Goal: Find specific page/section: Find specific page/section

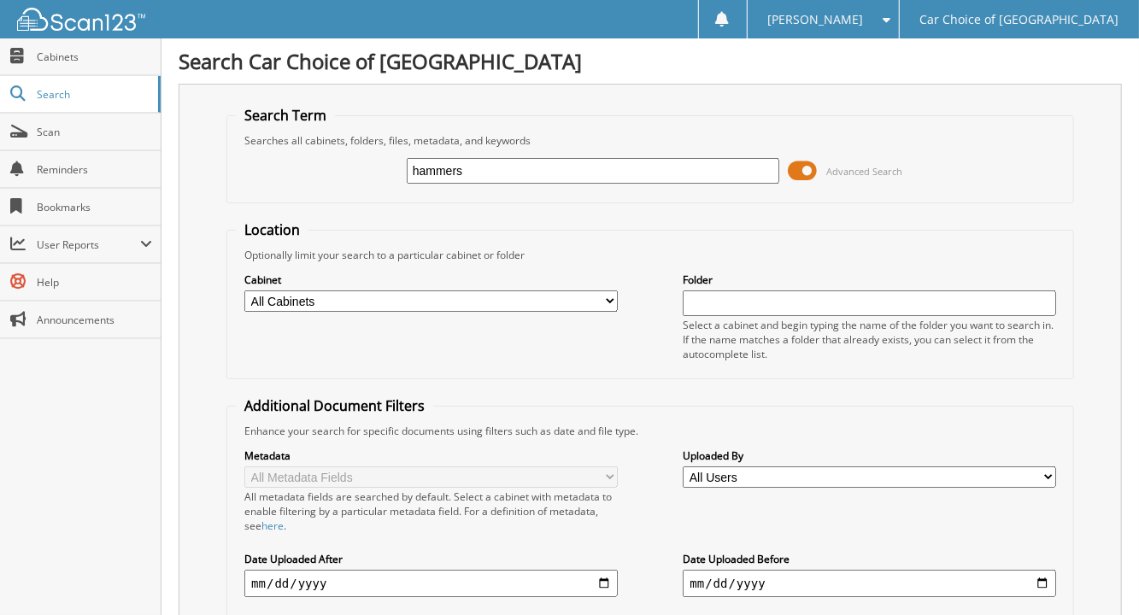
type input "hammers"
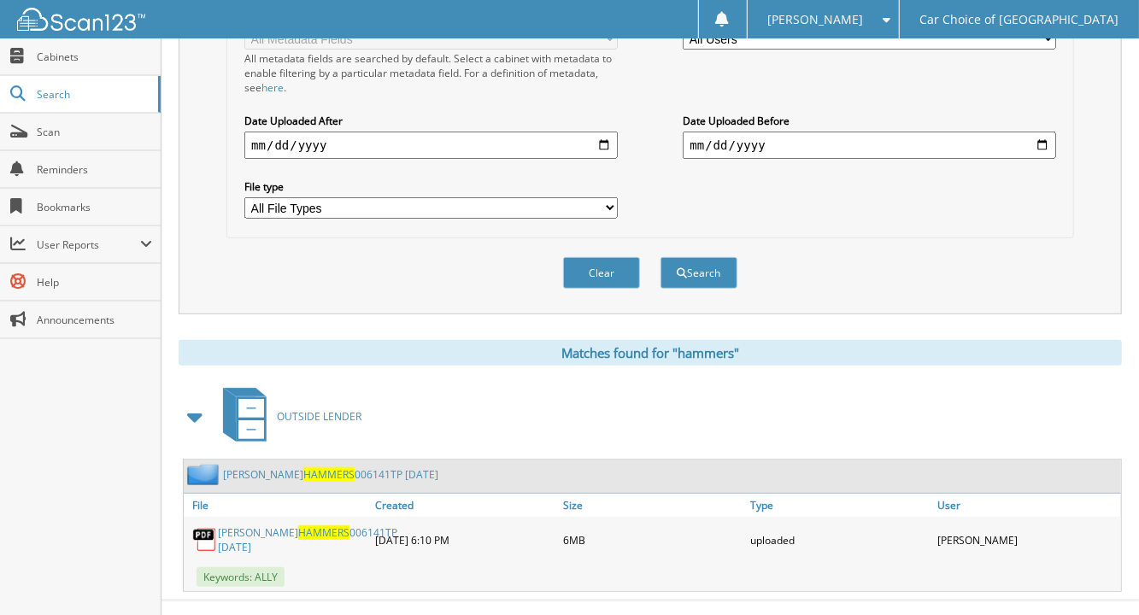
scroll to position [444, 0]
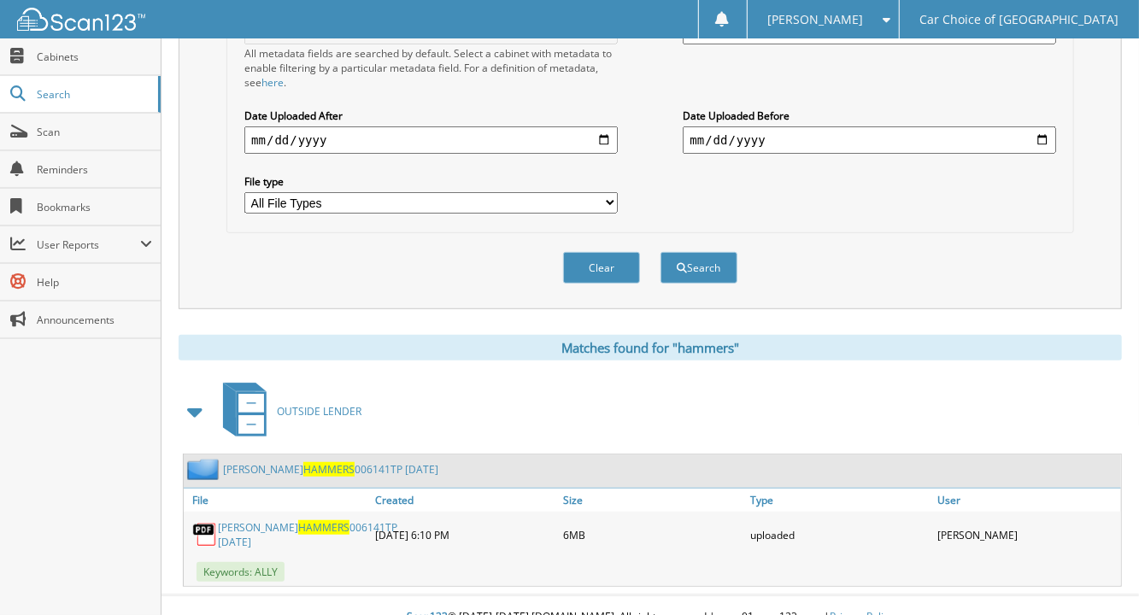
click at [323, 404] on span "OUTSIDE LENDER" at bounding box center [319, 411] width 85 height 15
